Goal: Information Seeking & Learning: Understand process/instructions

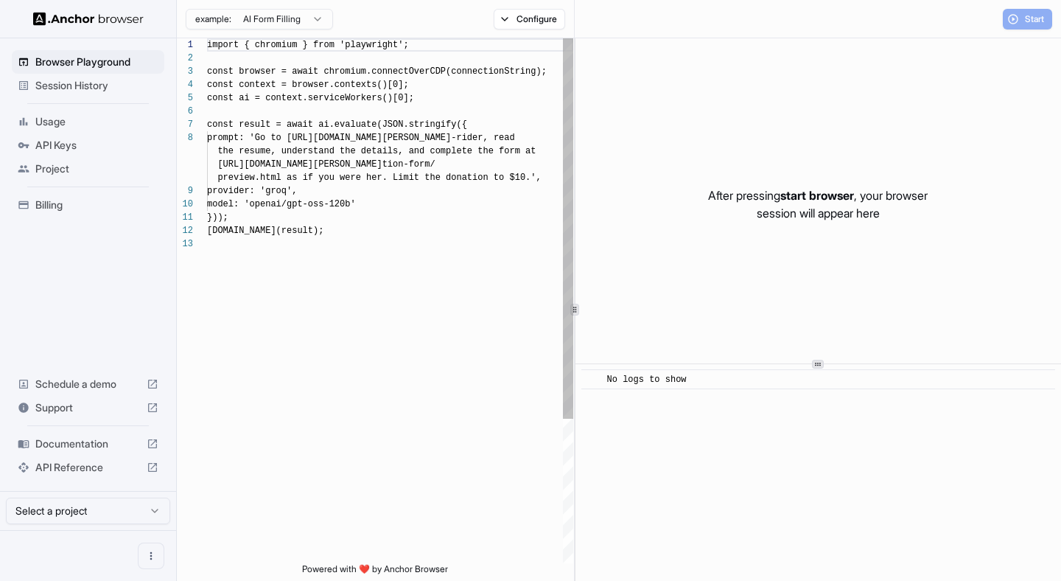
scroll to position [93, 0]
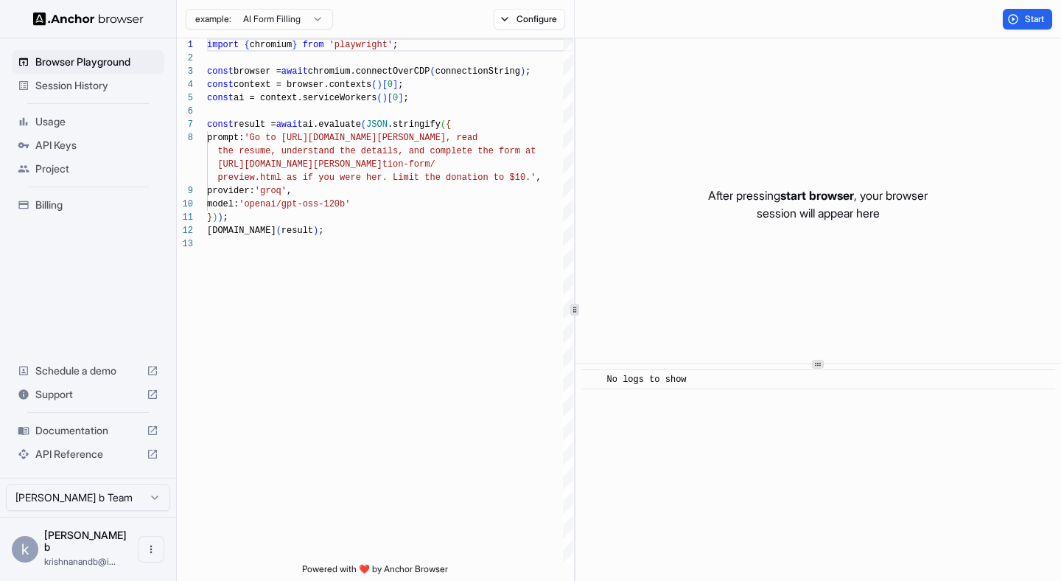
click at [69, 438] on span "Documentation" at bounding box center [87, 430] width 105 height 15
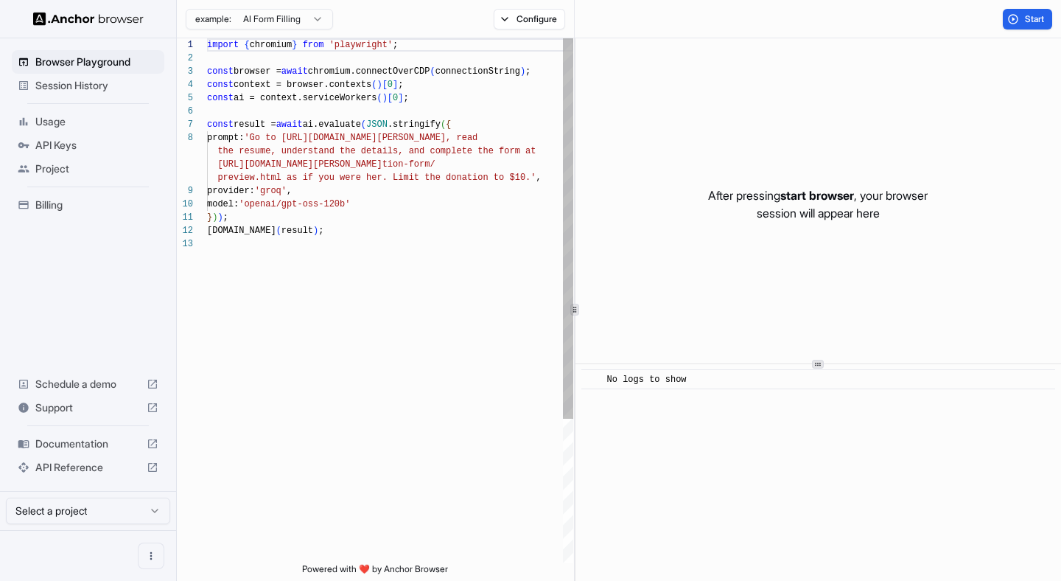
scroll to position [93, 0]
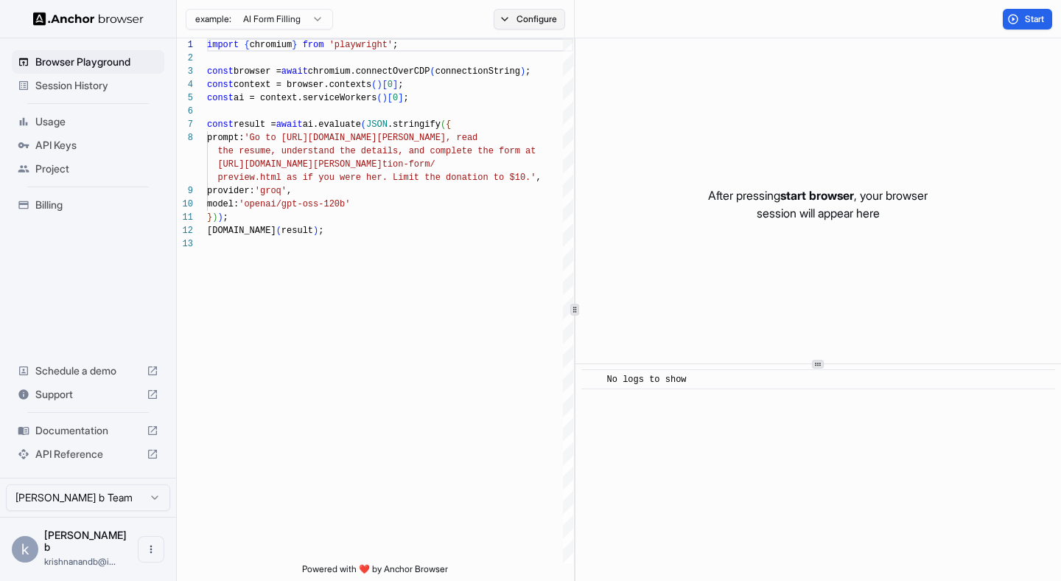
click at [548, 13] on button "Configure" at bounding box center [529, 19] width 71 height 21
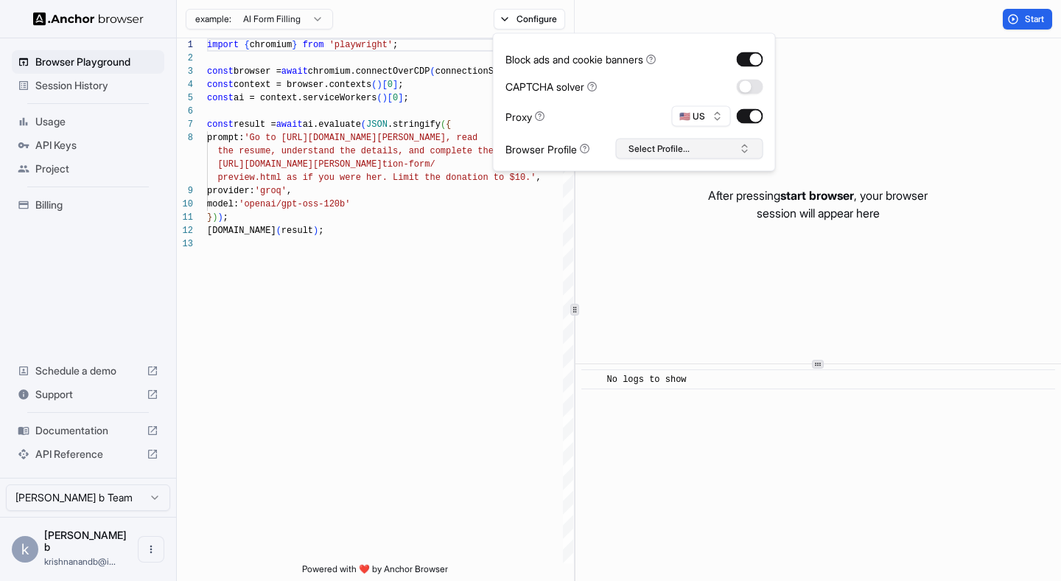
click at [655, 156] on button "Select Profile..." at bounding box center [689, 149] width 147 height 21
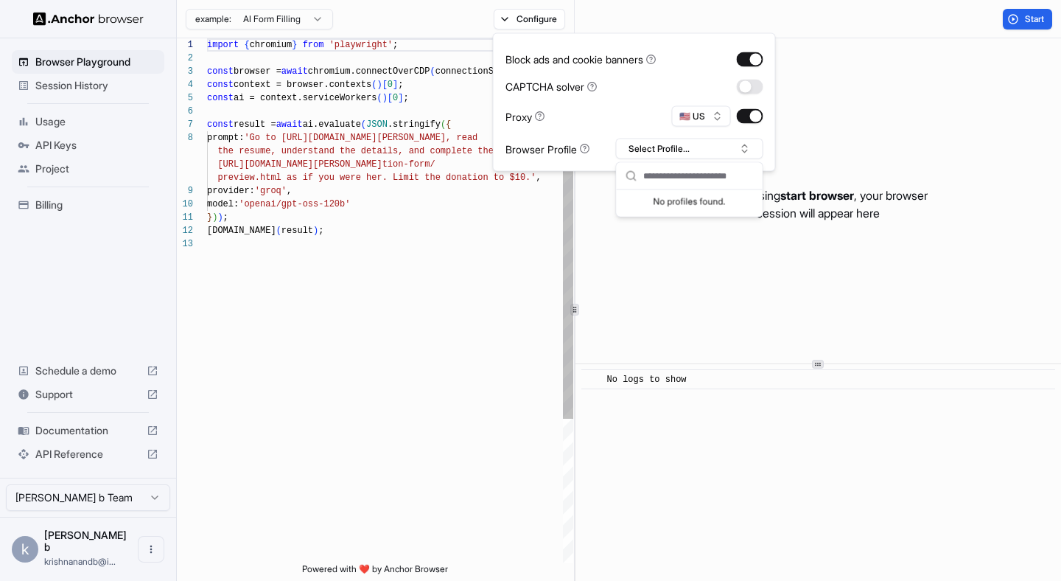
type textarea "**********"
click at [449, 301] on div "import { chromium } from 'playwright' ; const browser = await chromium.connectO…" at bounding box center [390, 400] width 366 height 724
